Goal: Information Seeking & Learning: Learn about a topic

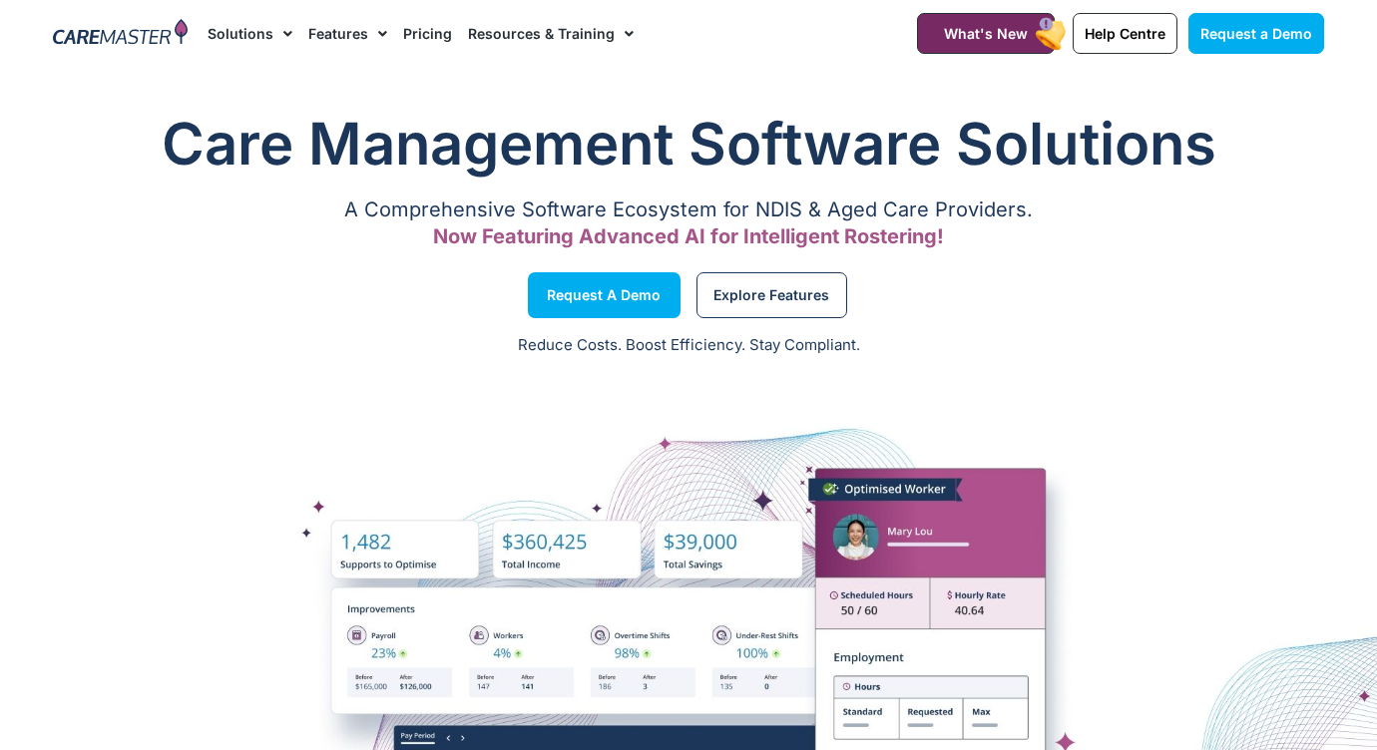
click at [260, 24] on link "Solutions" at bounding box center [250, 33] width 85 height 67
click at [434, 29] on link "Pricing" at bounding box center [427, 33] width 49 height 67
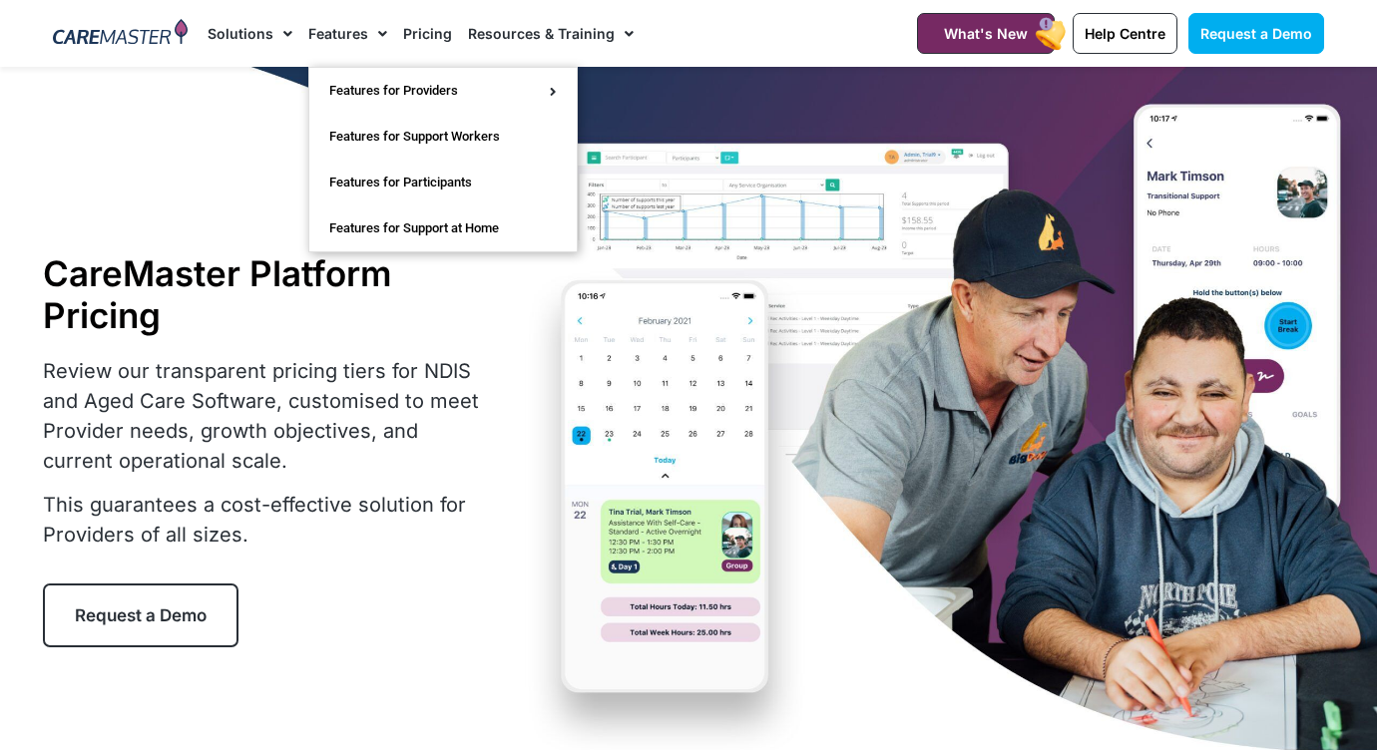
click at [444, 33] on link "Pricing" at bounding box center [427, 33] width 49 height 67
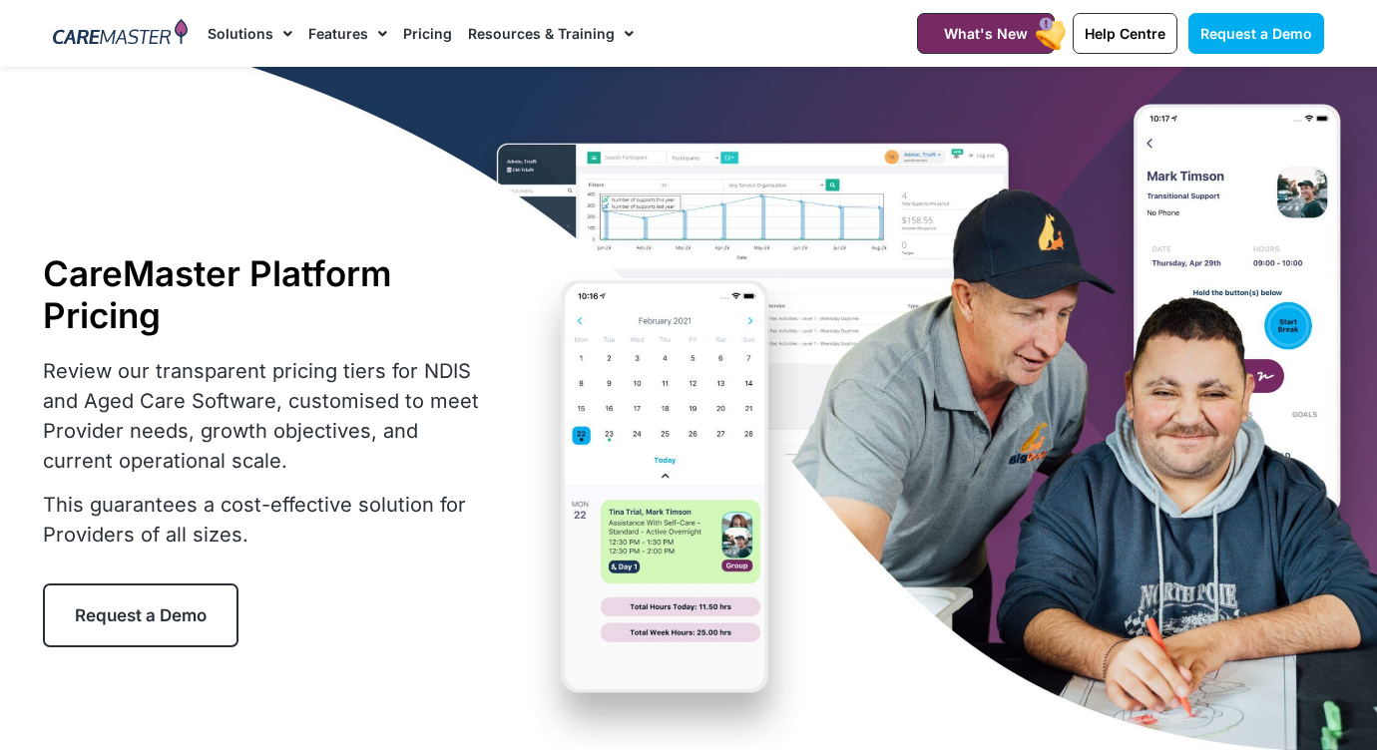
click at [406, 34] on link "Pricing" at bounding box center [427, 33] width 49 height 67
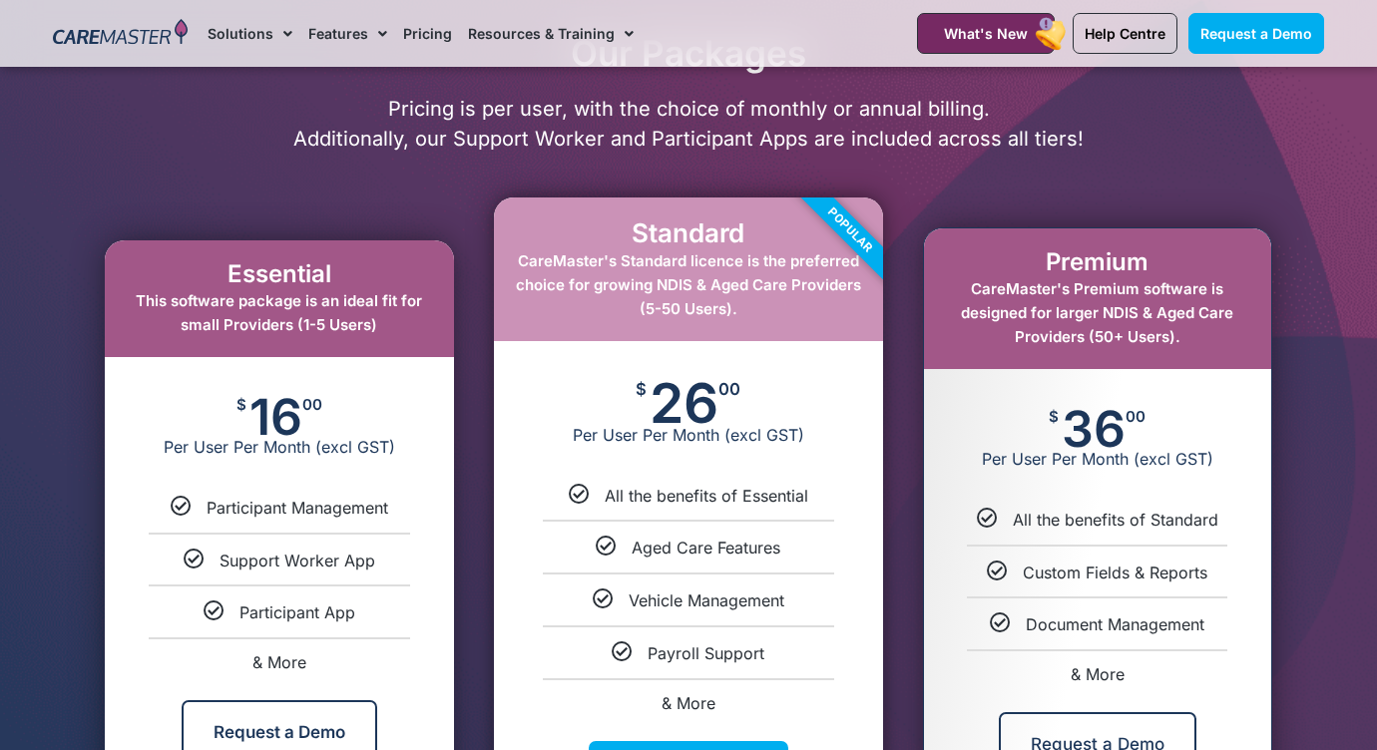
scroll to position [959, 0]
